Goal: Task Accomplishment & Management: Complete application form

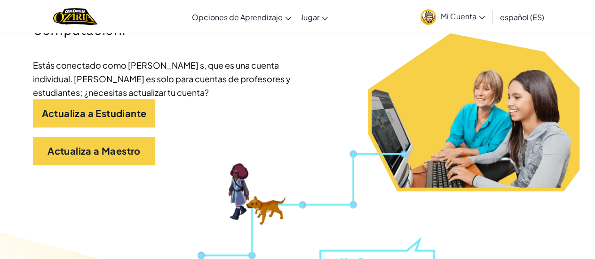
scroll to position [199, 0]
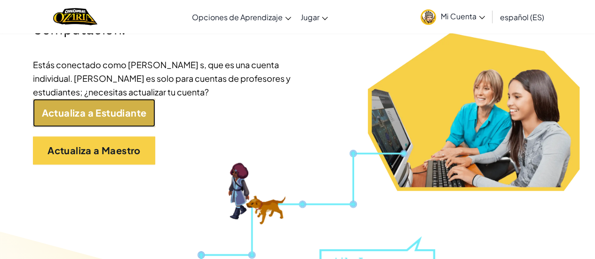
click at [72, 112] on link "Actualiza a Estudiante" at bounding box center [94, 113] width 122 height 28
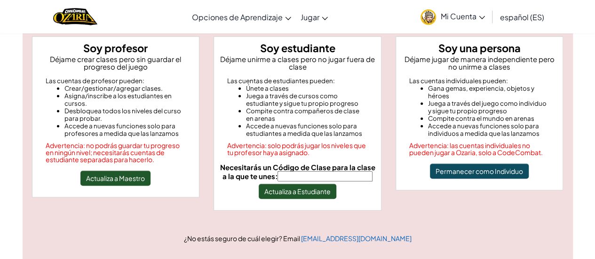
scroll to position [93, 0]
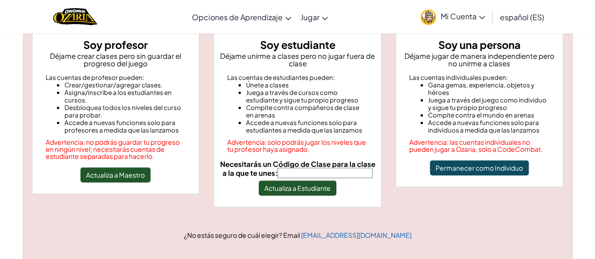
click at [303, 170] on input "Necesitarás un Código de Clase para la clase a la que te unes:" at bounding box center [324, 173] width 95 height 10
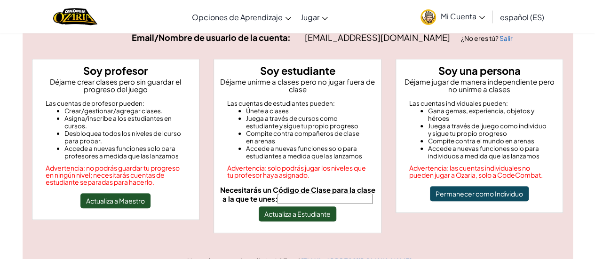
scroll to position [67, 0]
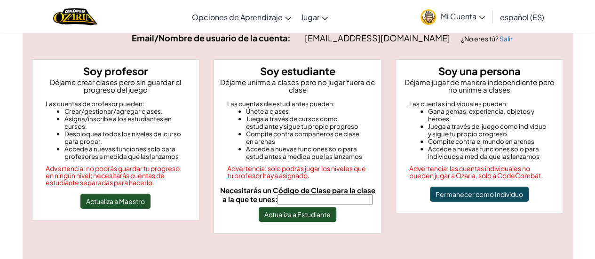
type input "s"
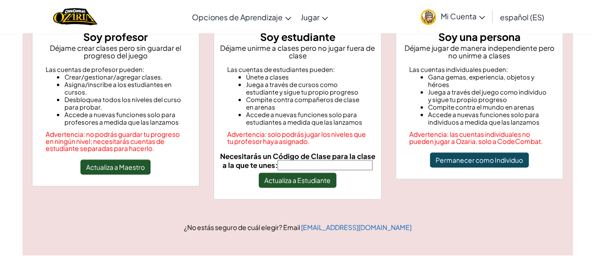
scroll to position [107, 0]
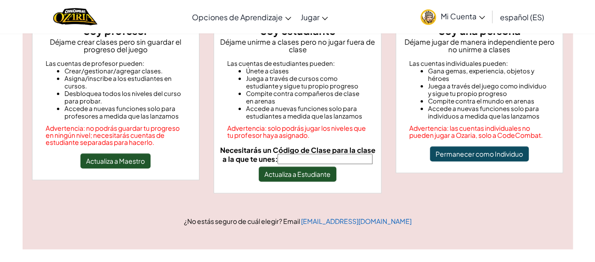
click at [313, 158] on input "Necesitarás un Código de Clase para la clase a la que te unes:" at bounding box center [324, 159] width 95 height 10
click at [340, 217] on link "[EMAIL_ADDRESS][DOMAIN_NAME]" at bounding box center [356, 221] width 111 height 8
click at [310, 158] on input "Necesitarás un Código de Clase para la clase a la que te unes:" at bounding box center [324, 159] width 95 height 10
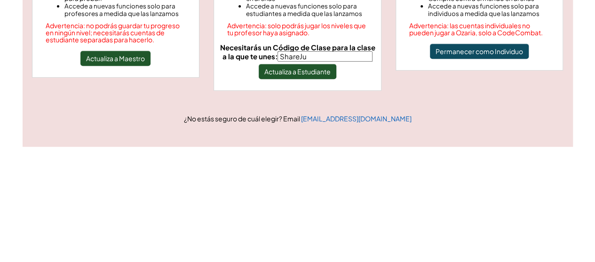
type input "ShareJum"
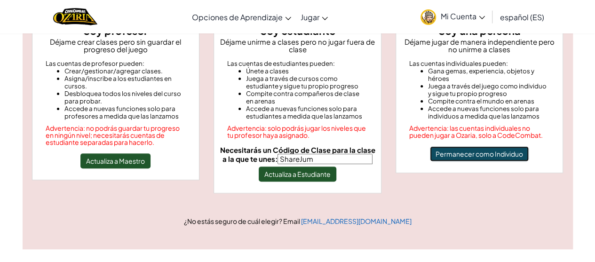
click at [430, 154] on button "Permanecer como Individuo" at bounding box center [479, 153] width 99 height 15
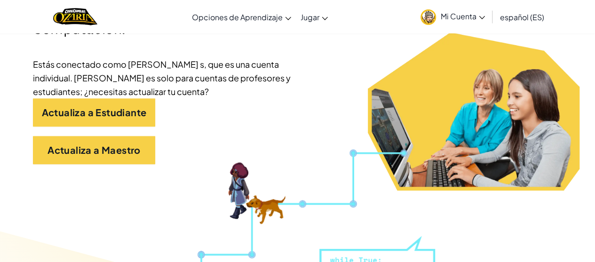
scroll to position [198, 0]
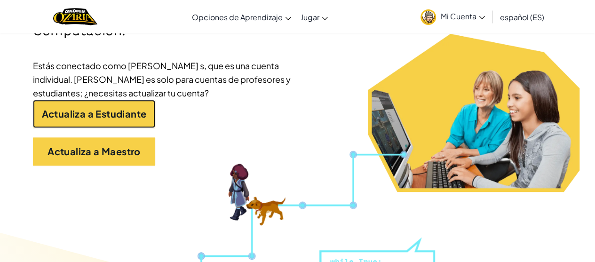
click at [62, 111] on link "Actualiza a Estudiante" at bounding box center [94, 114] width 122 height 28
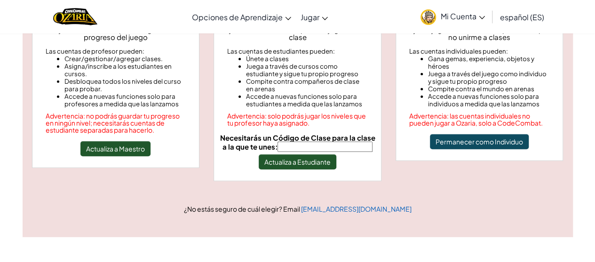
click at [314, 147] on input "Necesitarás un Código de Clase para la clase a la que te unes:" at bounding box center [324, 147] width 95 height 10
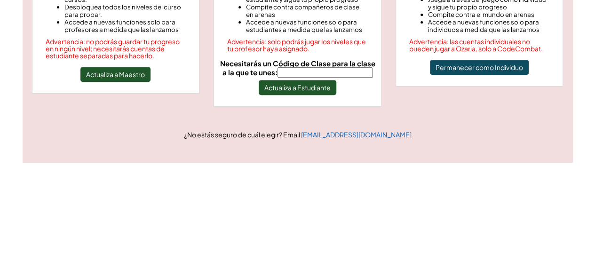
scroll to position [119, 0]
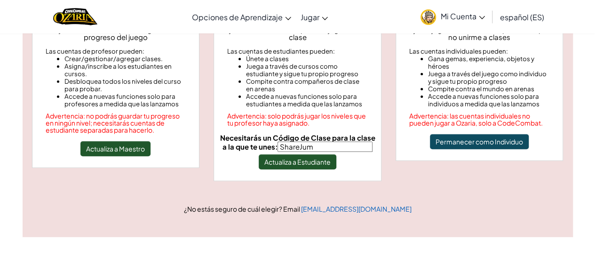
click at [331, 148] on input "ShareJum" at bounding box center [324, 147] width 95 height 10
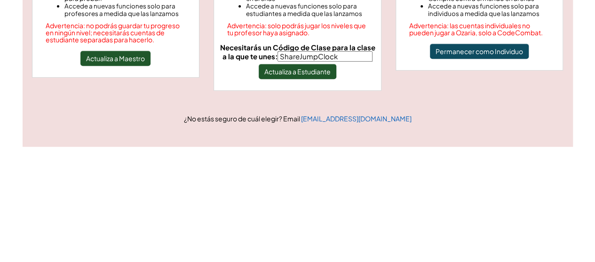
type input "ShareJumpClock"
click at [301, 166] on button "Actualiza a Estudiante" at bounding box center [298, 161] width 78 height 15
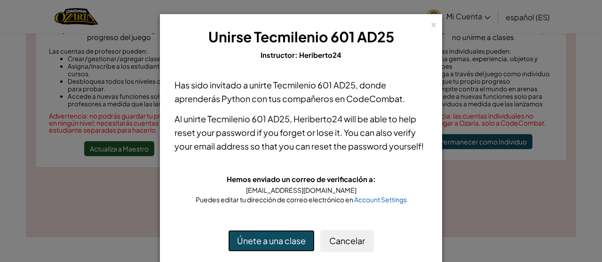
click at [261, 242] on button "Únete a una clase" at bounding box center [271, 241] width 87 height 22
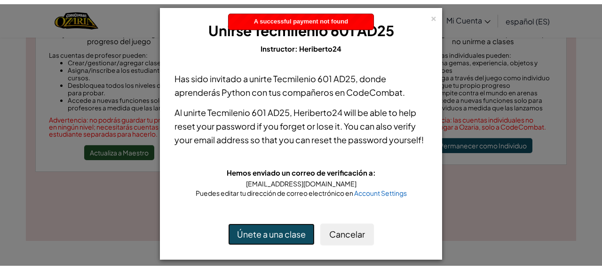
scroll to position [11, 0]
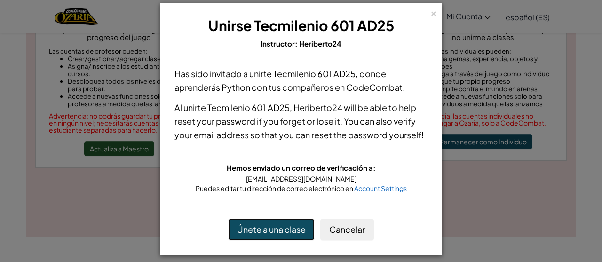
click at [273, 233] on button "Únete a una clase" at bounding box center [271, 230] width 87 height 22
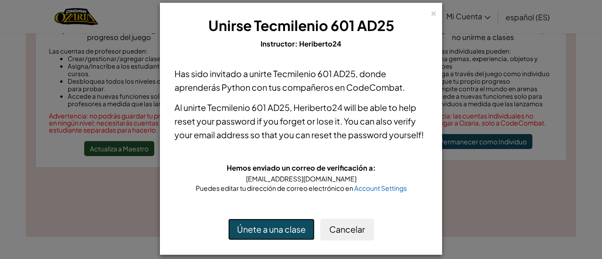
click at [244, 228] on button "Únete a una clase" at bounding box center [271, 230] width 87 height 22
